Goal: Book appointment/travel/reservation

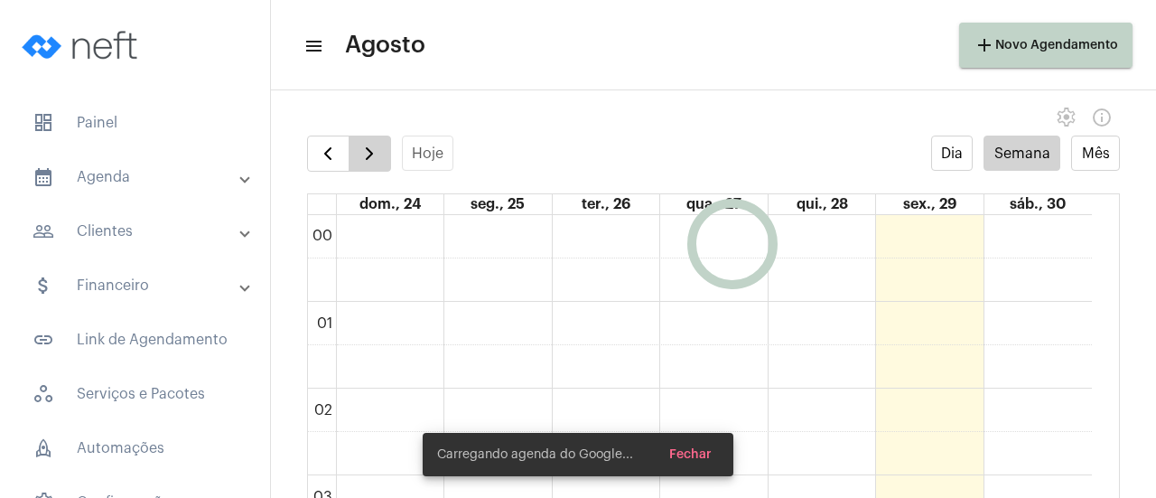
scroll to position [522, 0]
click at [388, 167] on button "button" at bounding box center [370, 154] width 42 height 36
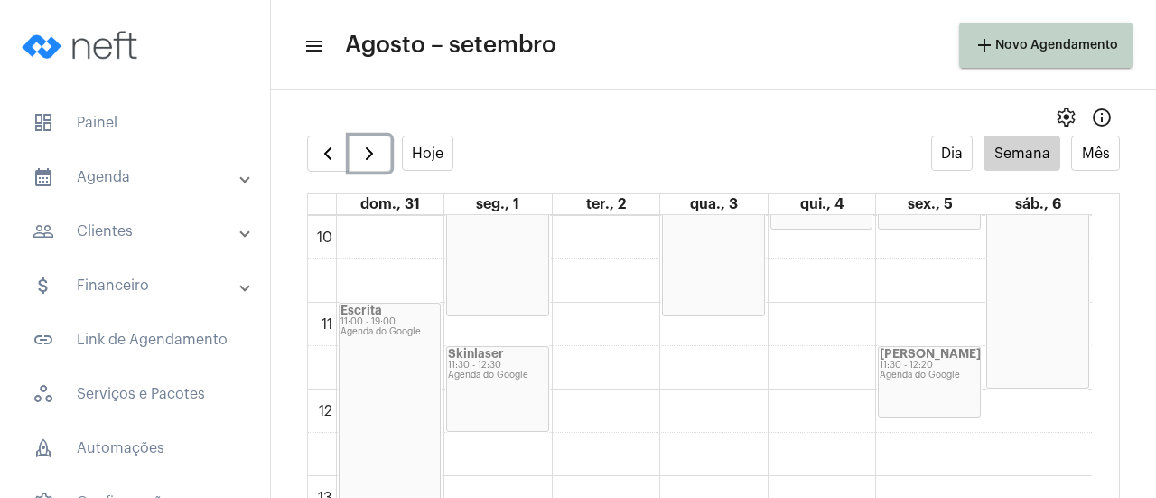
scroll to position [883, 0]
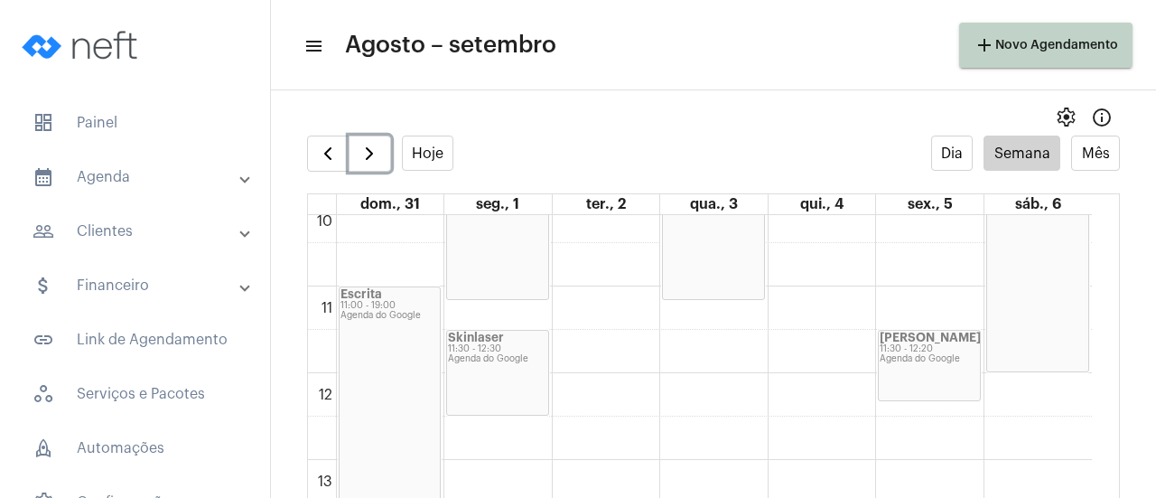
click at [914, 354] on div "Agenda do Google" at bounding box center [929, 359] width 99 height 10
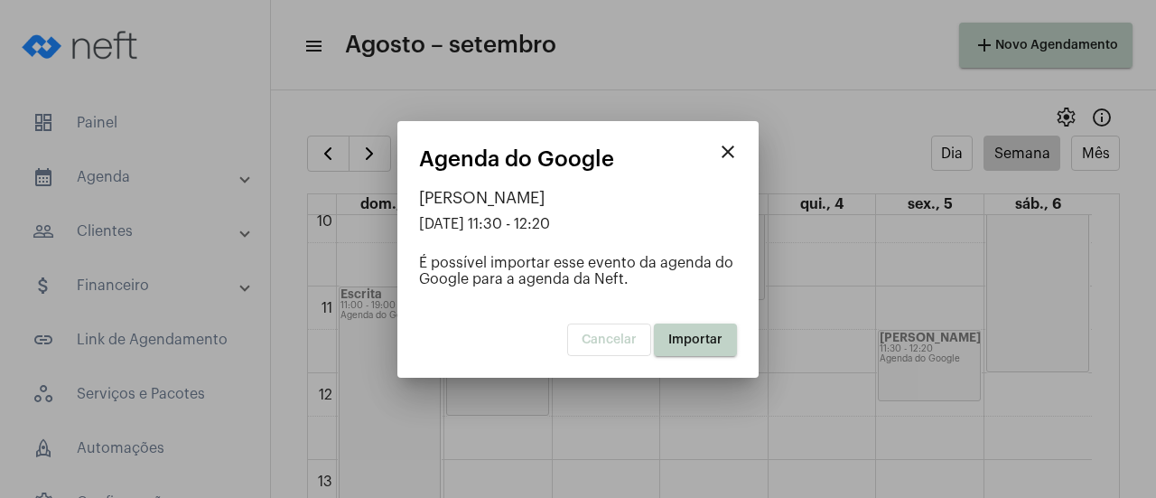
click at [689, 342] on span "Importar" at bounding box center [695, 339] width 54 height 13
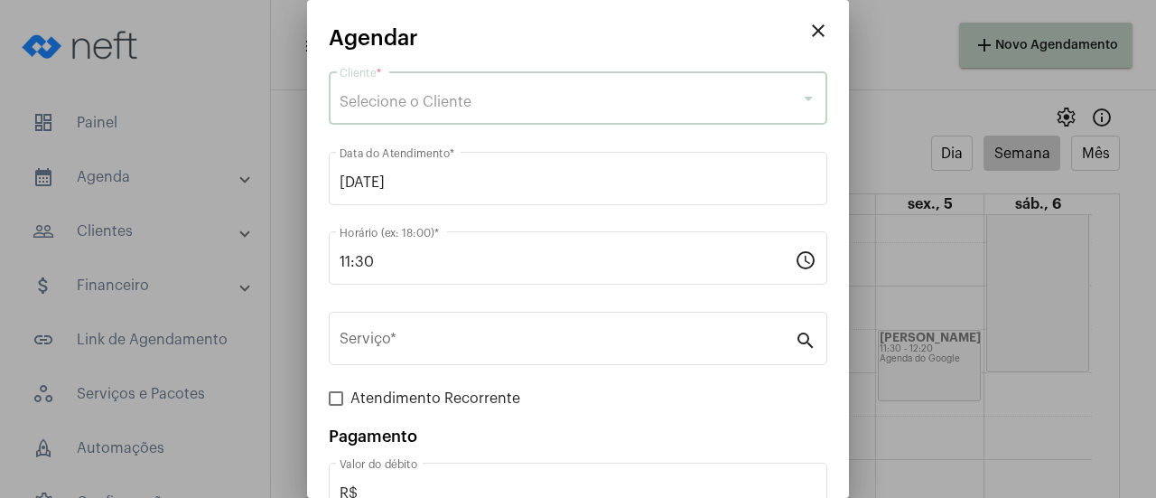
click at [441, 95] on div "Selecione o Cliente" at bounding box center [570, 102] width 461 height 16
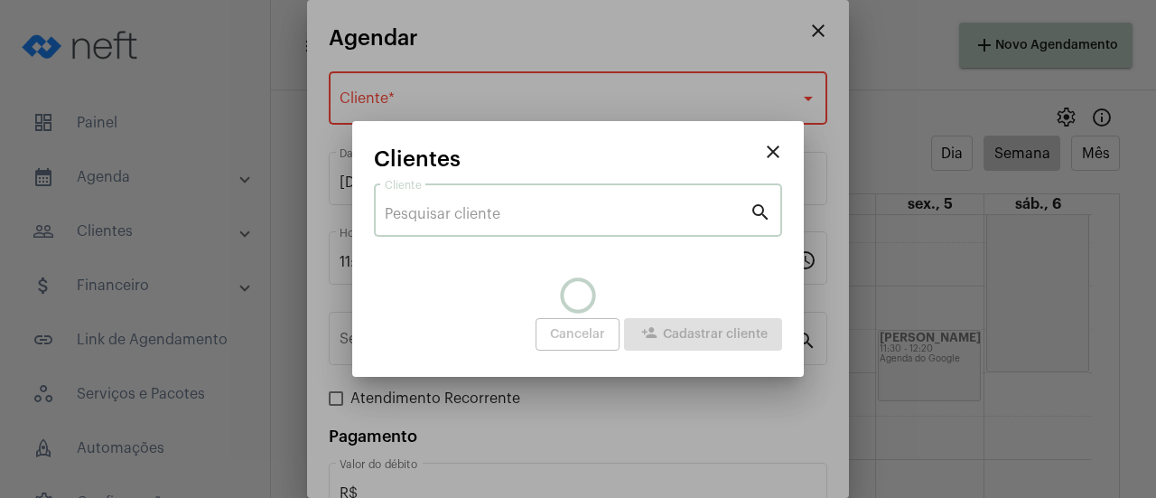
click at [439, 220] on input "Cliente" at bounding box center [567, 214] width 365 height 16
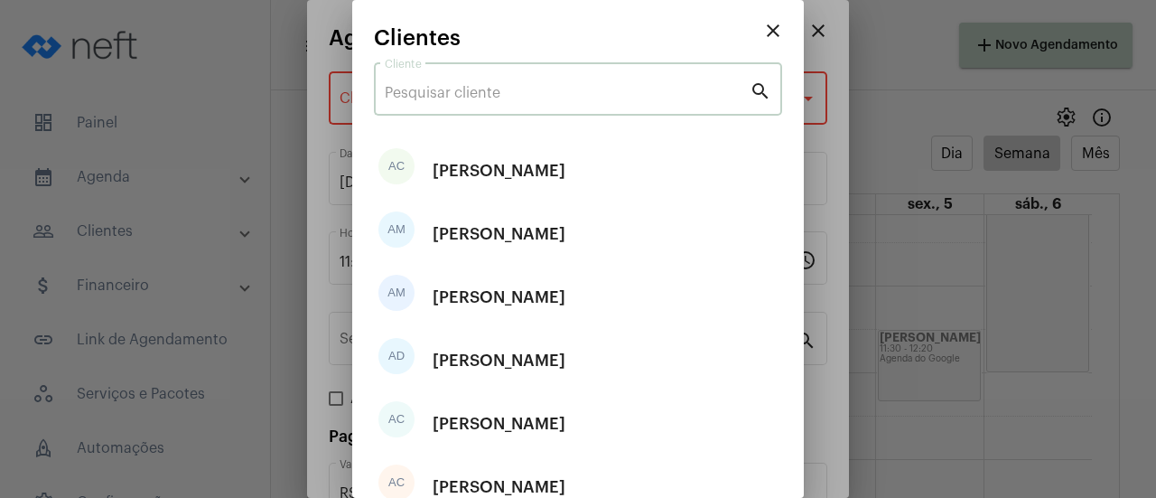
click at [495, 94] on input "Cliente" at bounding box center [567, 93] width 365 height 16
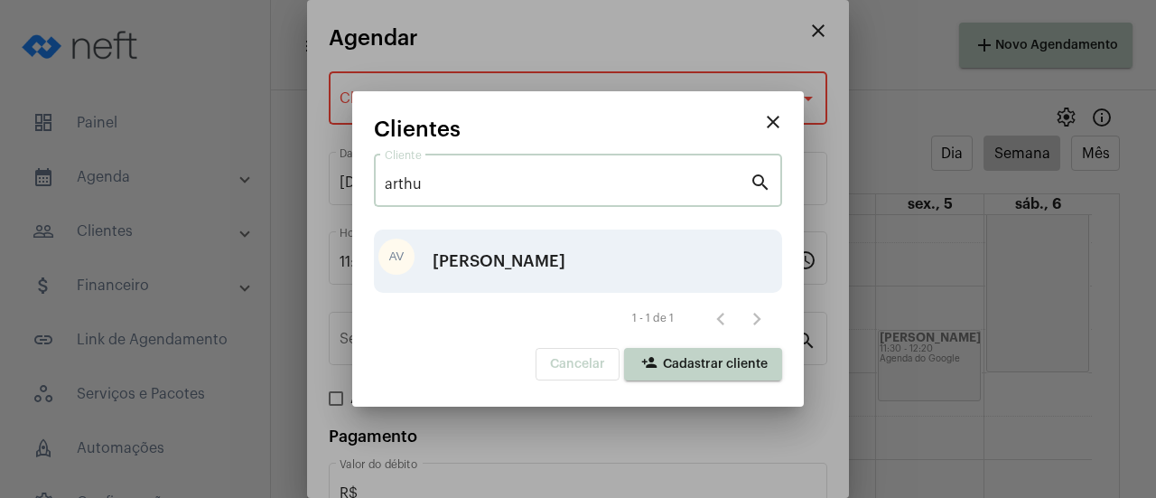
type input "arthu"
click at [480, 266] on div "[PERSON_NAME]" at bounding box center [499, 261] width 133 height 54
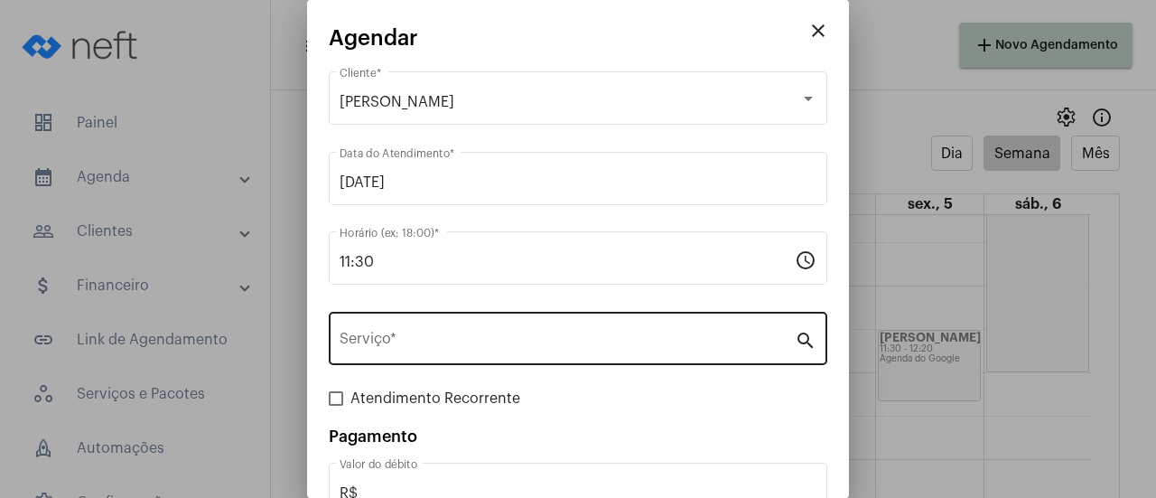
click at [453, 351] on div "Serviço *" at bounding box center [567, 336] width 455 height 57
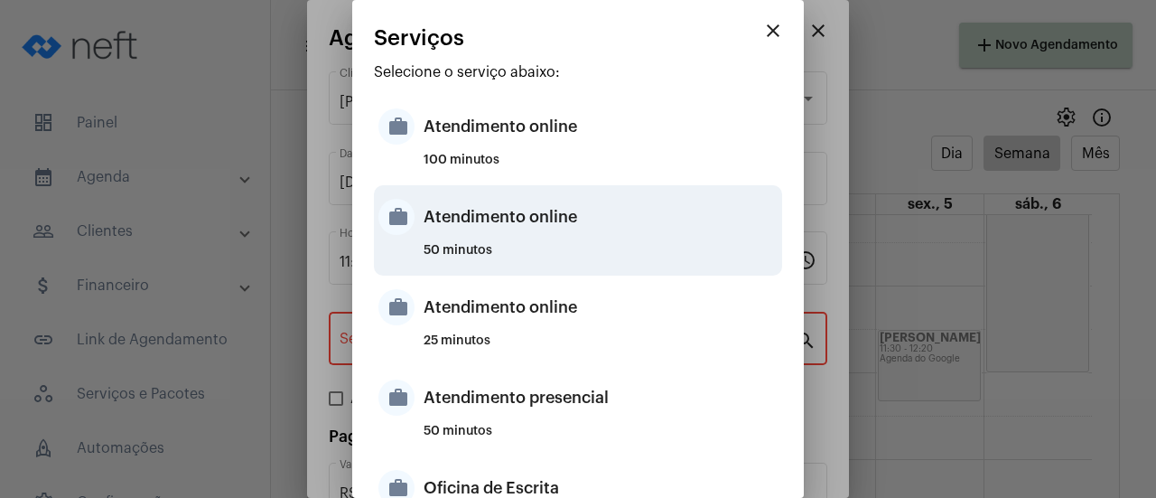
click at [479, 227] on div "Atendimento online" at bounding box center [601, 217] width 354 height 54
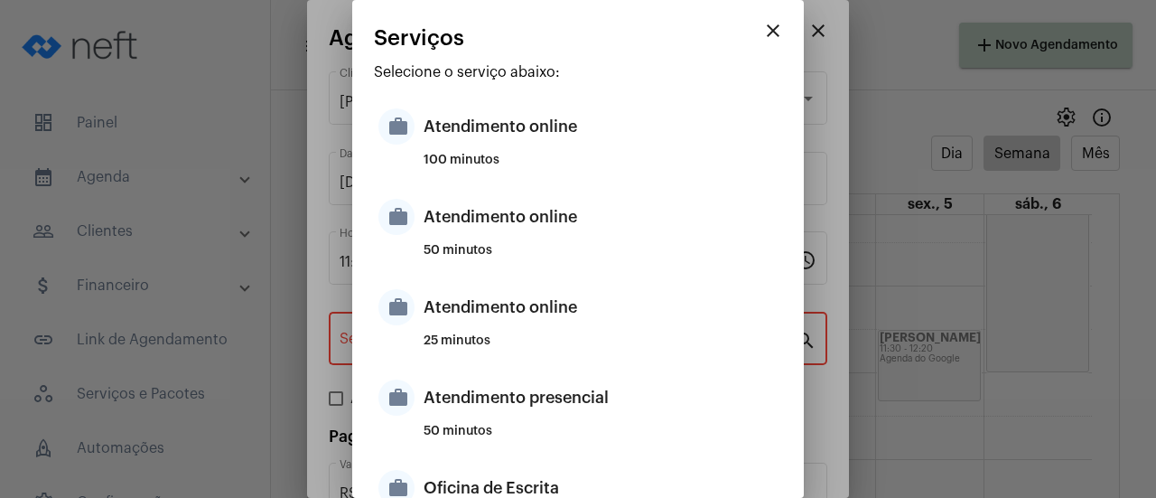
type input "Atendimento online"
type input "R$ 0"
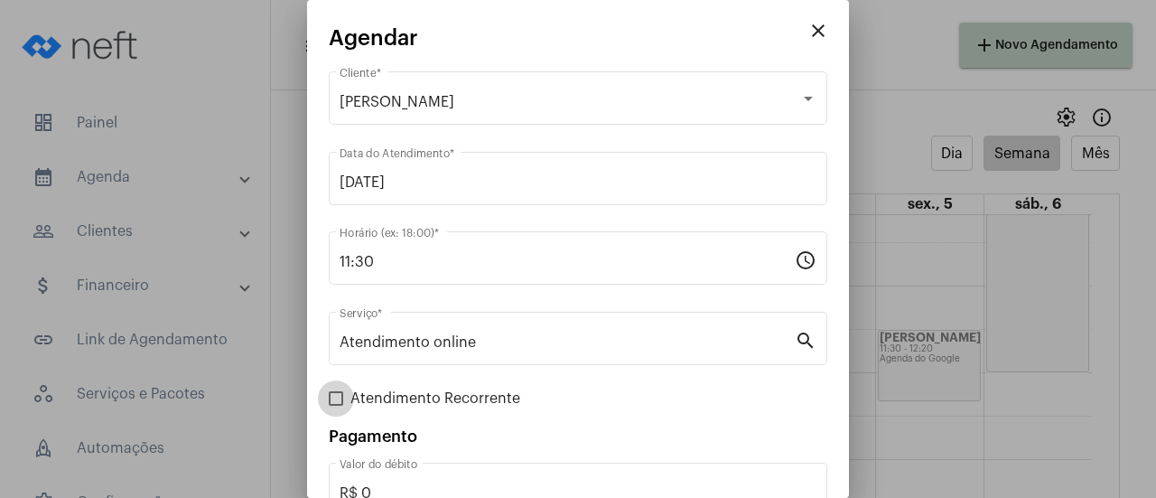
click at [411, 399] on span "Atendimento Recorrente" at bounding box center [436, 399] width 170 height 22
click at [336, 406] on input "Atendimento Recorrente" at bounding box center [335, 406] width 1 height 1
checkbox input "true"
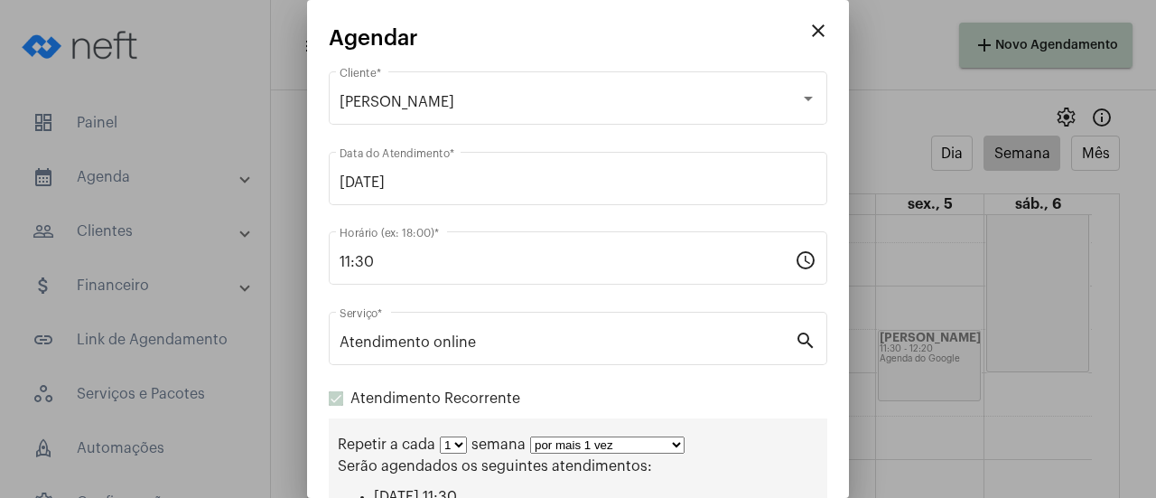
click at [544, 440] on select "por mais 1 vez por mais 2 vezes por mais 3 vezes por mais 4 vezes por mais 5 ve…" at bounding box center [607, 444] width 154 height 17
select select "10: 0"
click at [530, 438] on select "por mais 1 vez por mais 2 vezes por mais 3 vezes por mais 4 vezes por mais 5 ve…" at bounding box center [607, 444] width 154 height 17
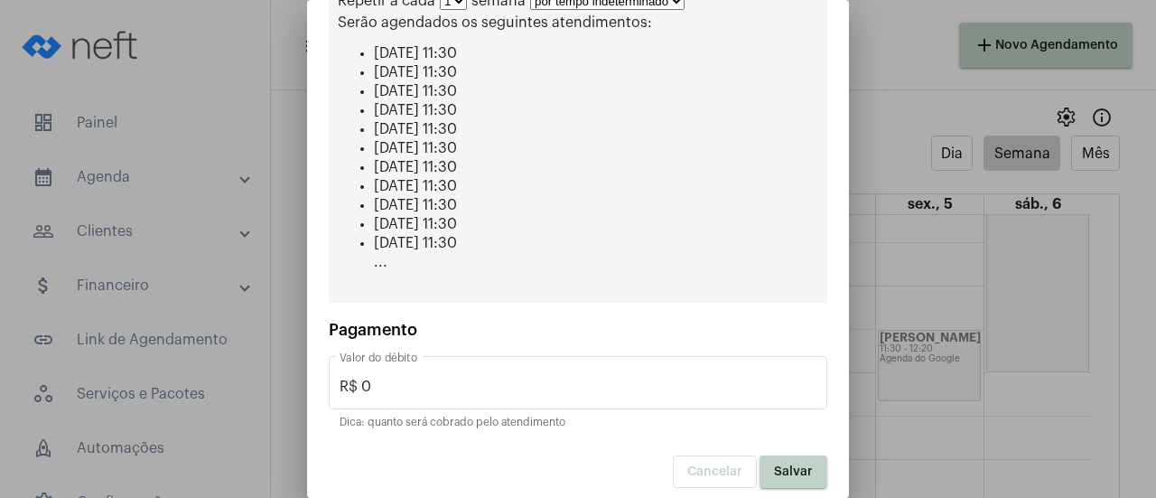
scroll to position [448, 0]
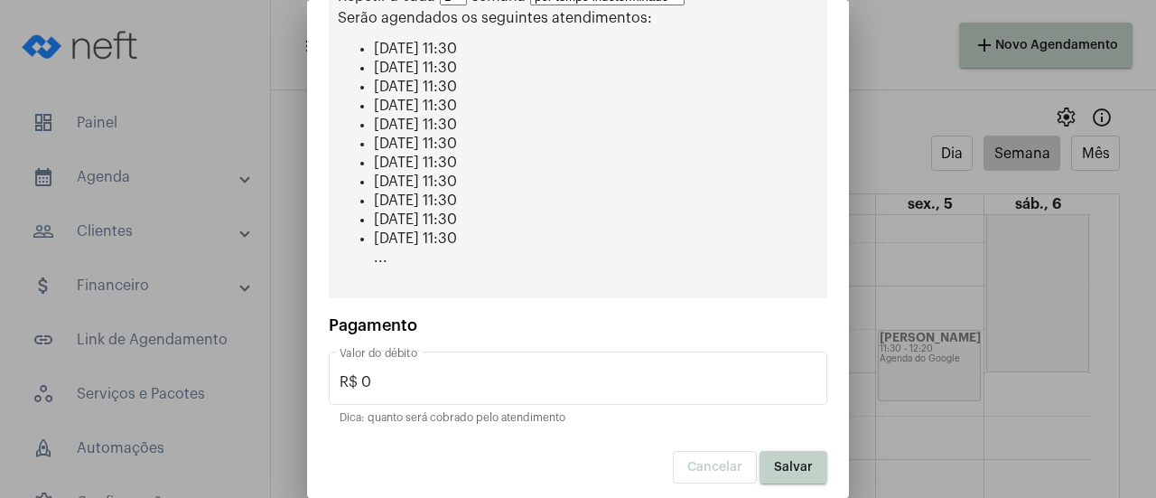
click at [800, 470] on button "Salvar" at bounding box center [794, 467] width 68 height 33
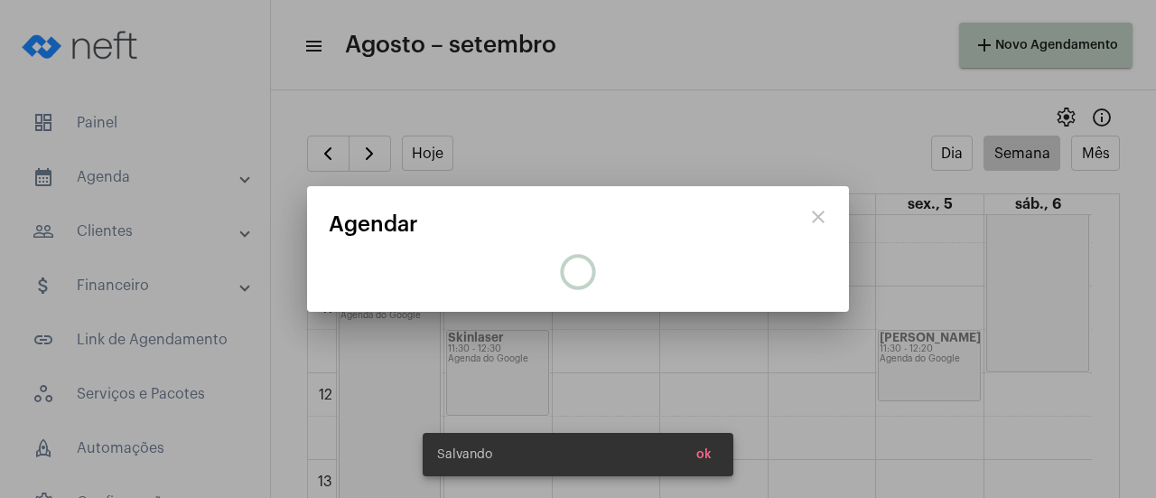
scroll to position [0, 0]
